Goal: Find contact information: Find contact information

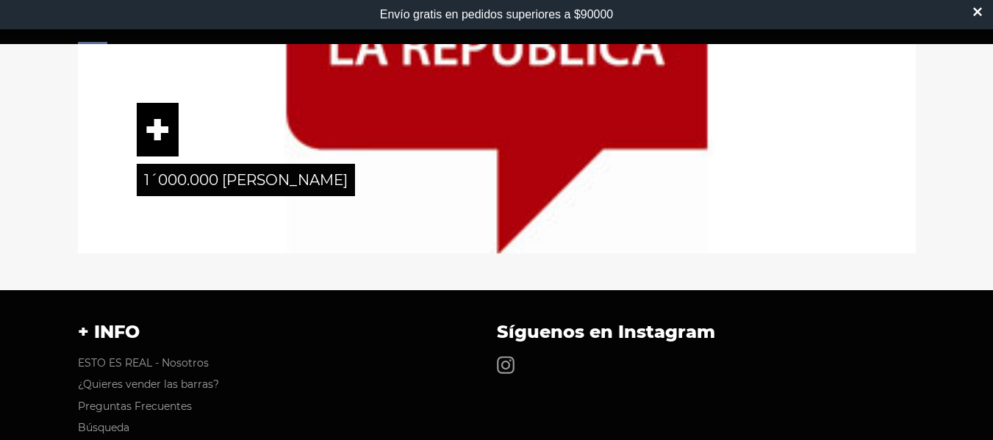
scroll to position [2475, 0]
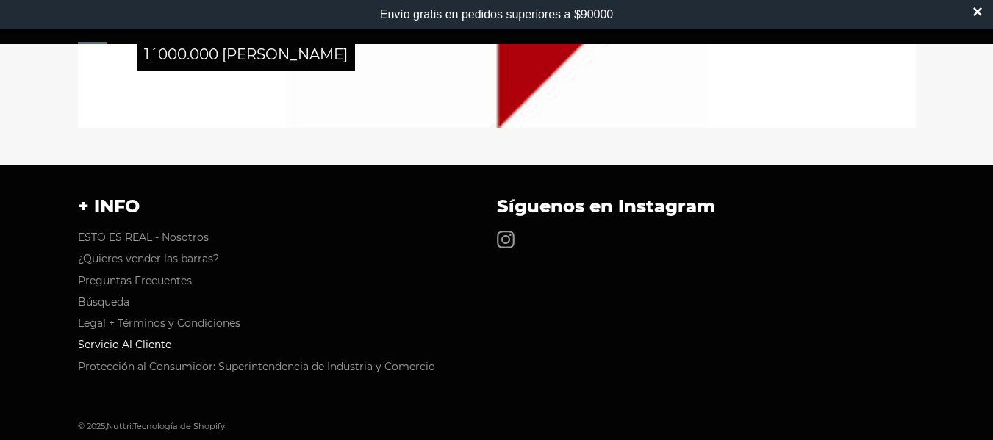
click at [140, 343] on link "Servicio Al Cliente" at bounding box center [124, 344] width 93 height 13
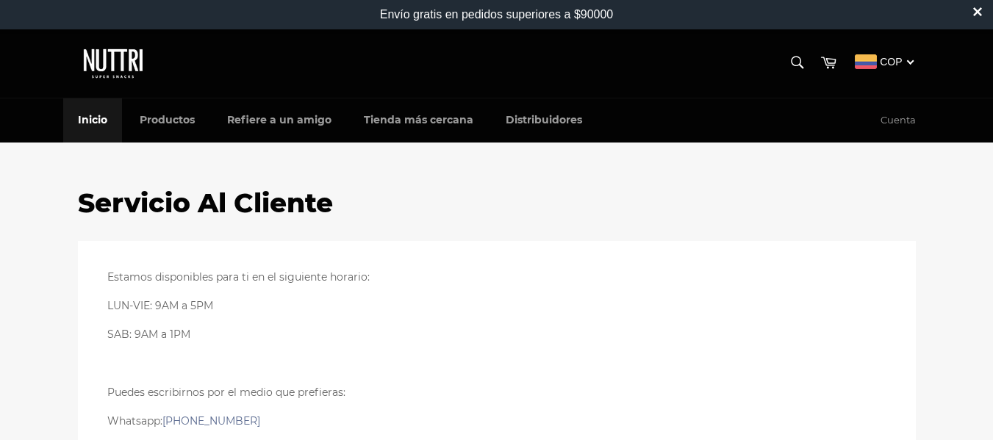
click at [102, 120] on link "Inicio" at bounding box center [92, 119] width 59 height 43
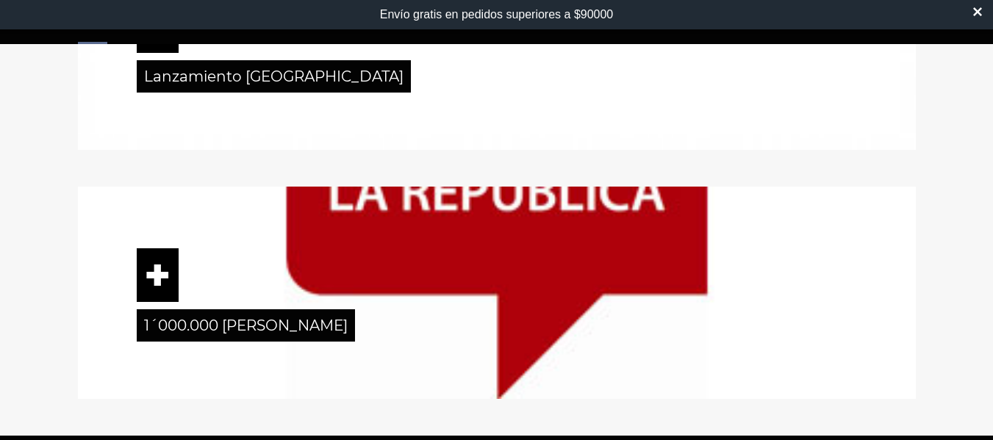
scroll to position [2475, 0]
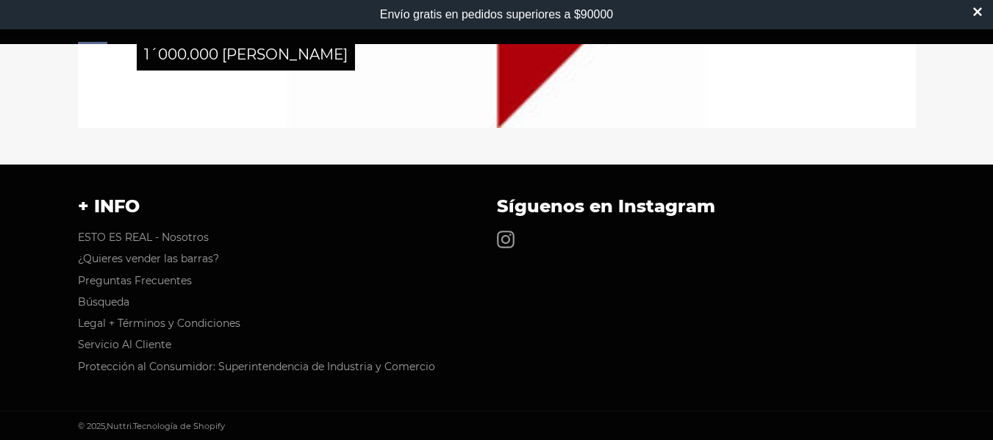
click at [155, 333] on ul "ESTO ES REAL - Nosotros ¿Quieres vender las barras? Preguntas Frecuentes [GEOGR…" at bounding box center [280, 302] width 404 height 143
click at [152, 341] on link "Servicio Al Cliente" at bounding box center [124, 344] width 93 height 13
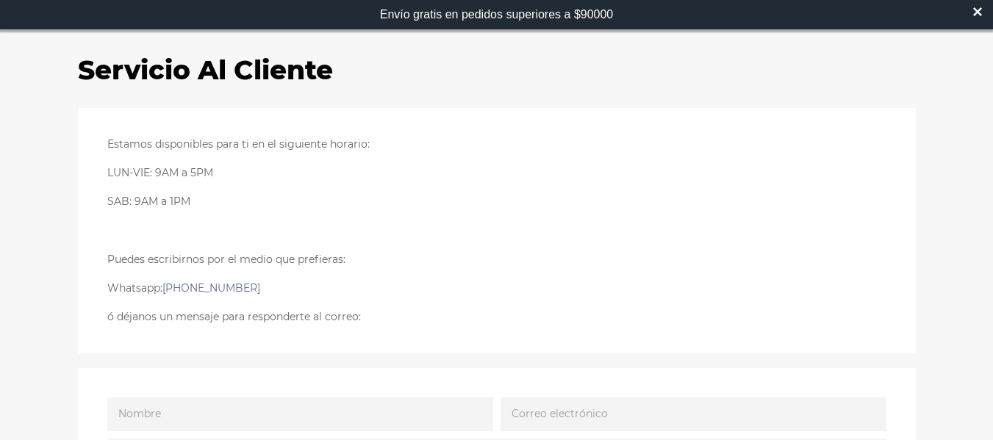
scroll to position [220, 0]
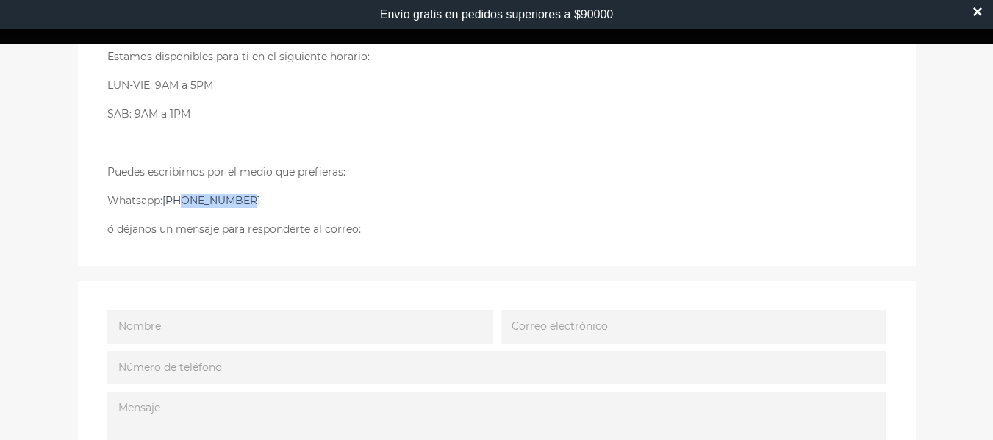
drag, startPoint x: 245, startPoint y: 198, endPoint x: 184, endPoint y: 202, distance: 60.4
click at [184, 202] on p "Whatsapp: +573115775551" at bounding box center [496, 201] width 779 height 14
copy link "3115775551"
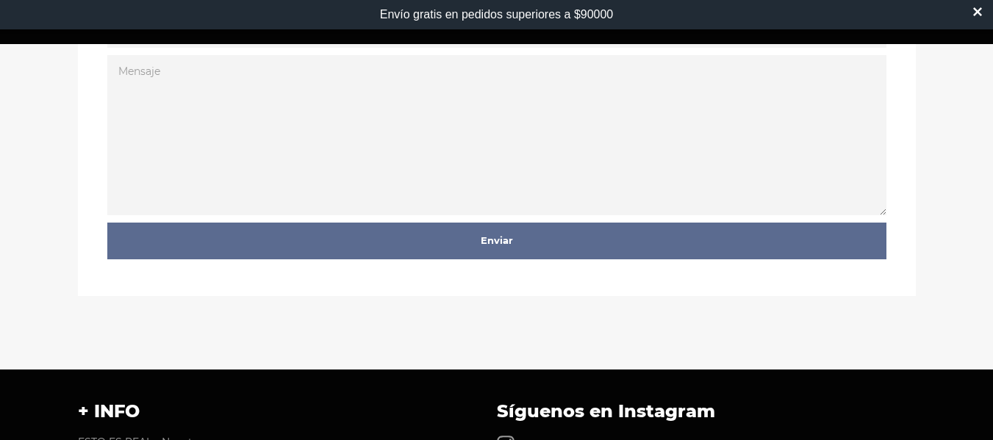
scroll to position [762, 0]
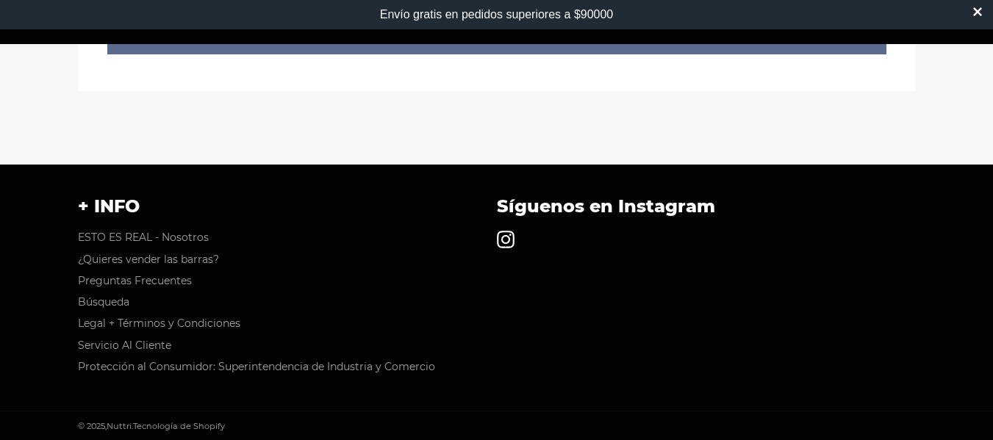
click at [511, 242] on icon at bounding box center [506, 240] width 18 height 18
